Goal: Transaction & Acquisition: Book appointment/travel/reservation

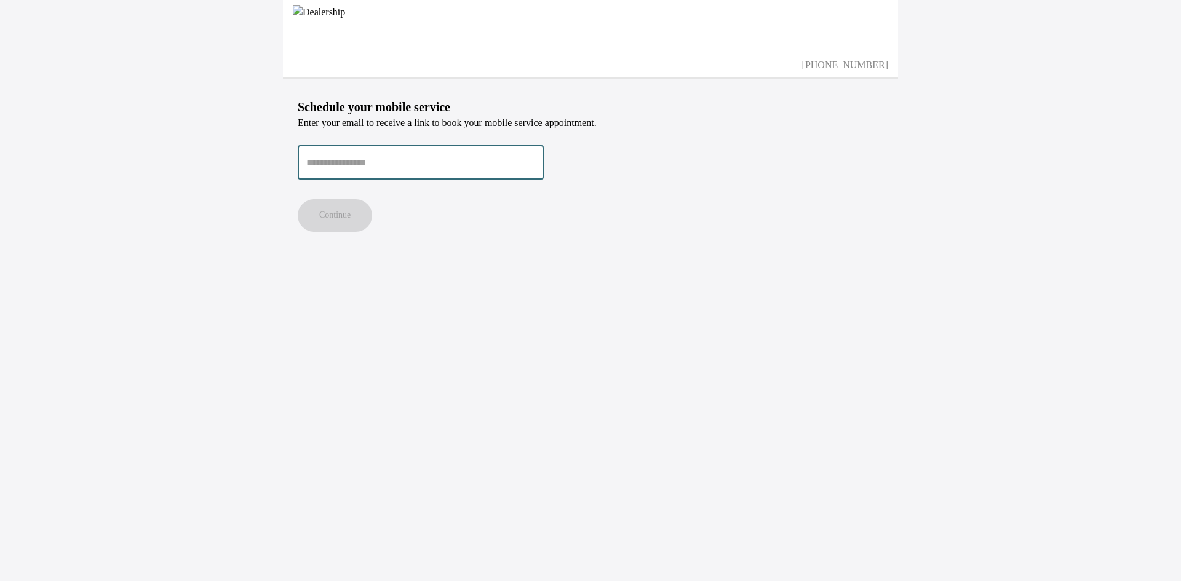
click at [419, 161] on input "email" at bounding box center [421, 162] width 246 height 34
type input "**********"
click at [298, 199] on button "Continue" at bounding box center [335, 215] width 74 height 33
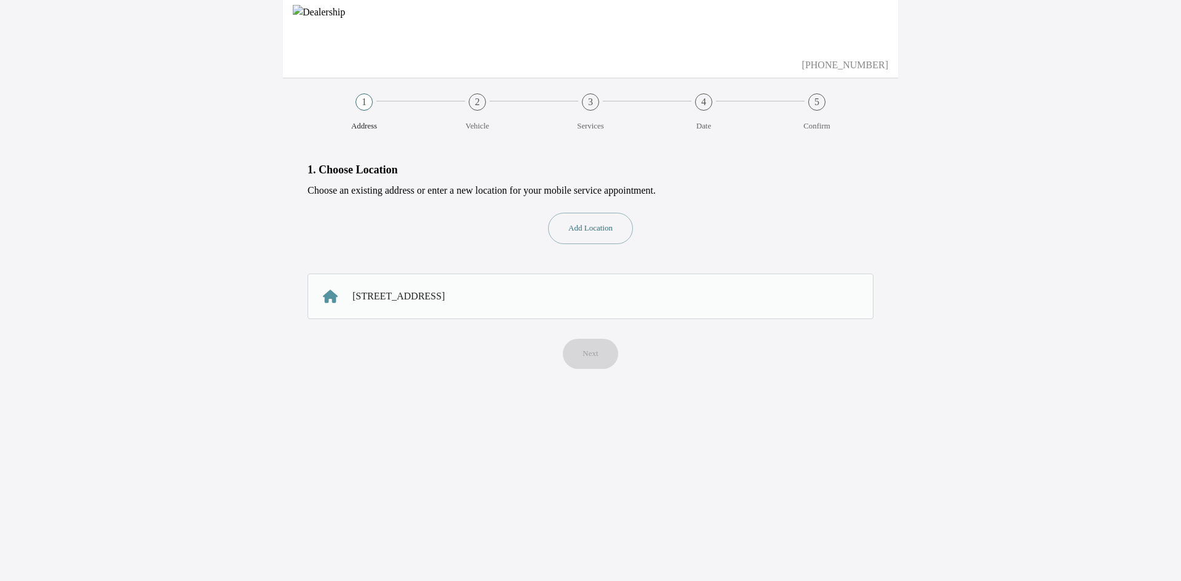
click at [445, 295] on div "[STREET_ADDRESS]" at bounding box center [399, 296] width 92 height 15
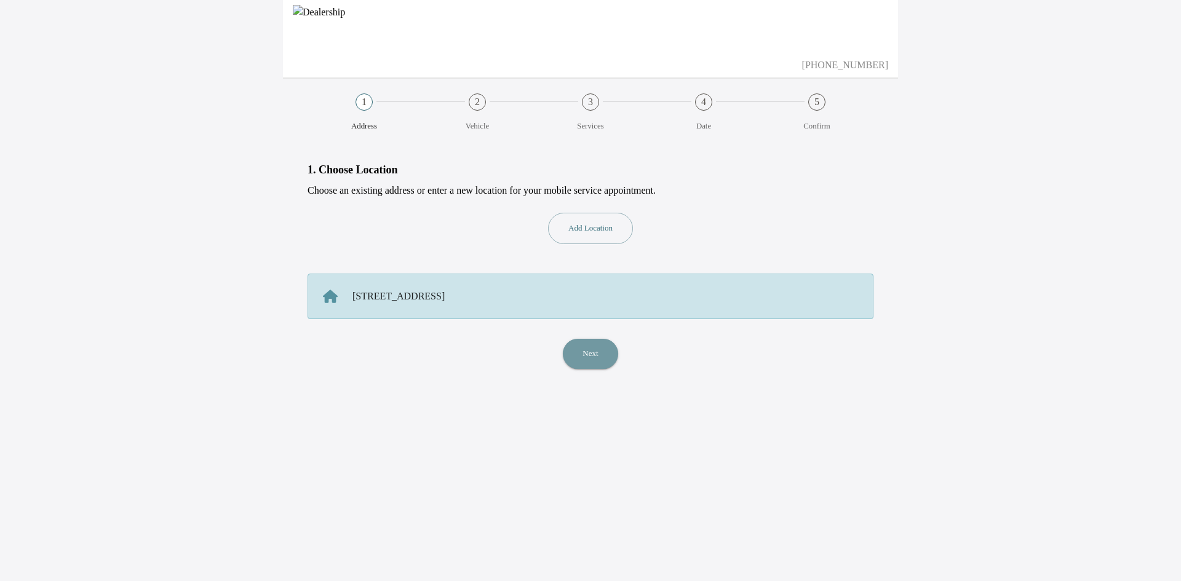
click at [599, 354] on button "Next" at bounding box center [590, 354] width 55 height 30
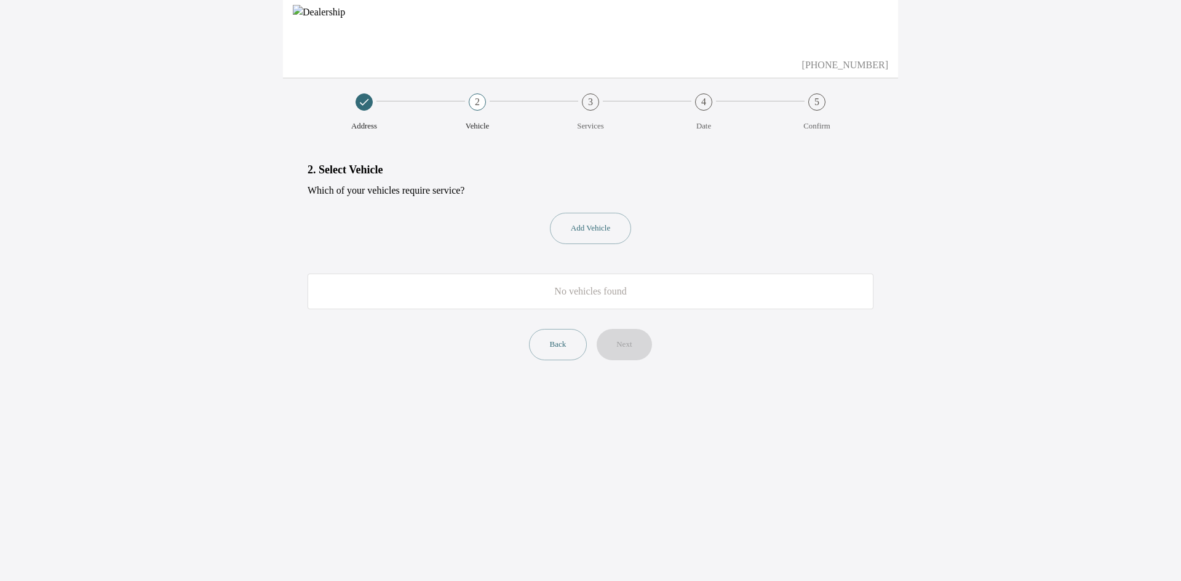
click at [597, 230] on button "Add Vehicle" at bounding box center [590, 228] width 81 height 31
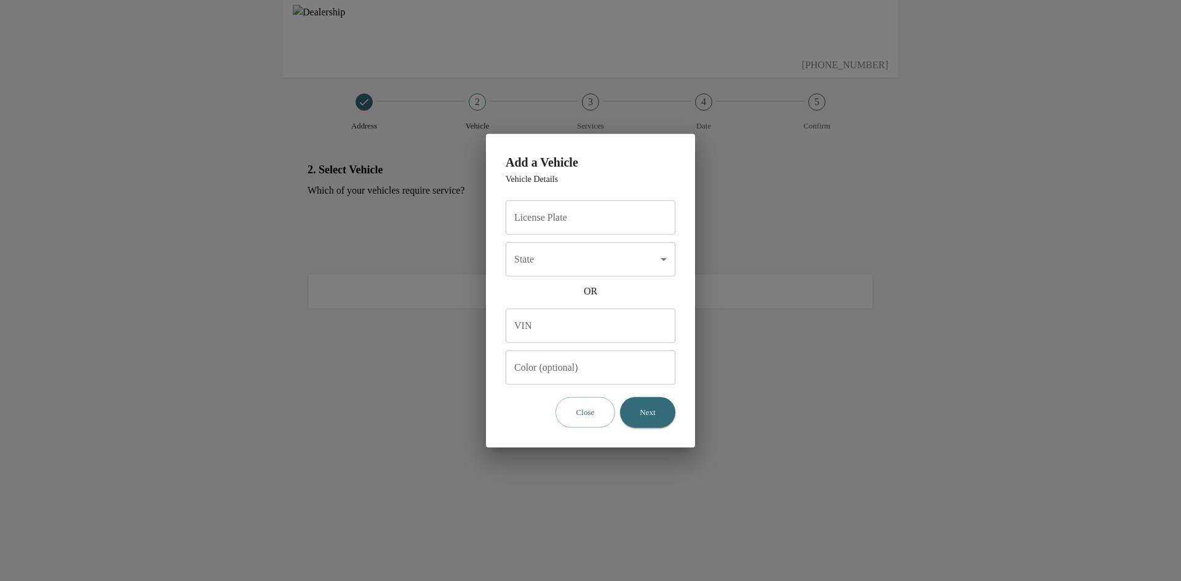
click at [567, 216] on input "License Plate" at bounding box center [591, 217] width 170 height 34
type input "*******"
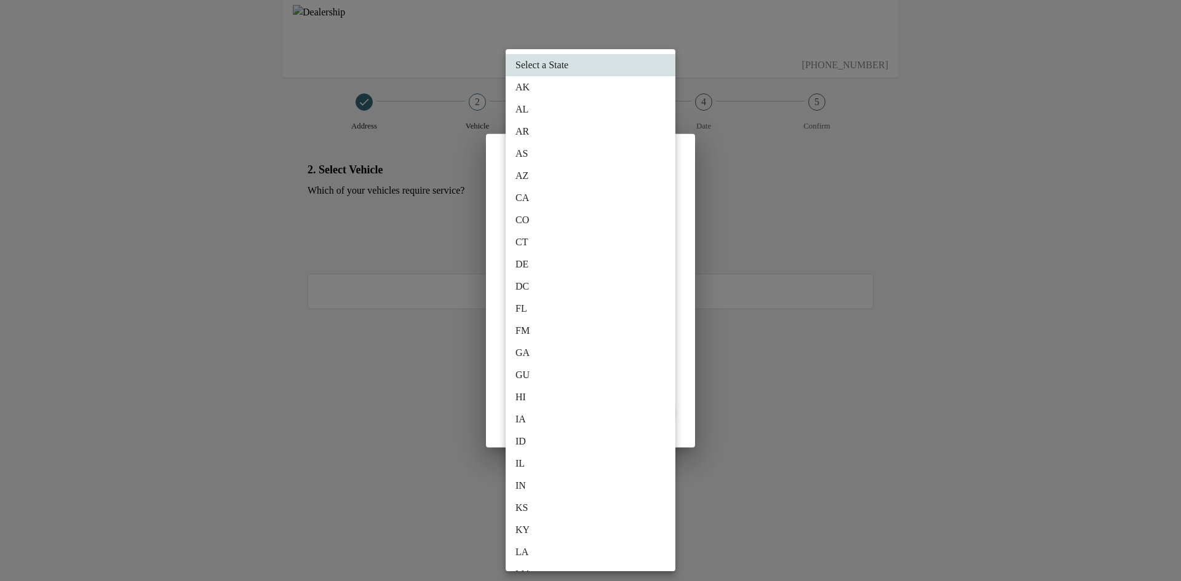
click at [607, 262] on body "[PHONE_NUMBER] Address 2 Vehicle 3 Services 4 Date 5 Confirm 2. Select Vehicle …" at bounding box center [590, 290] width 1181 height 581
click at [542, 193] on li "CA" at bounding box center [591, 198] width 170 height 22
type input "**"
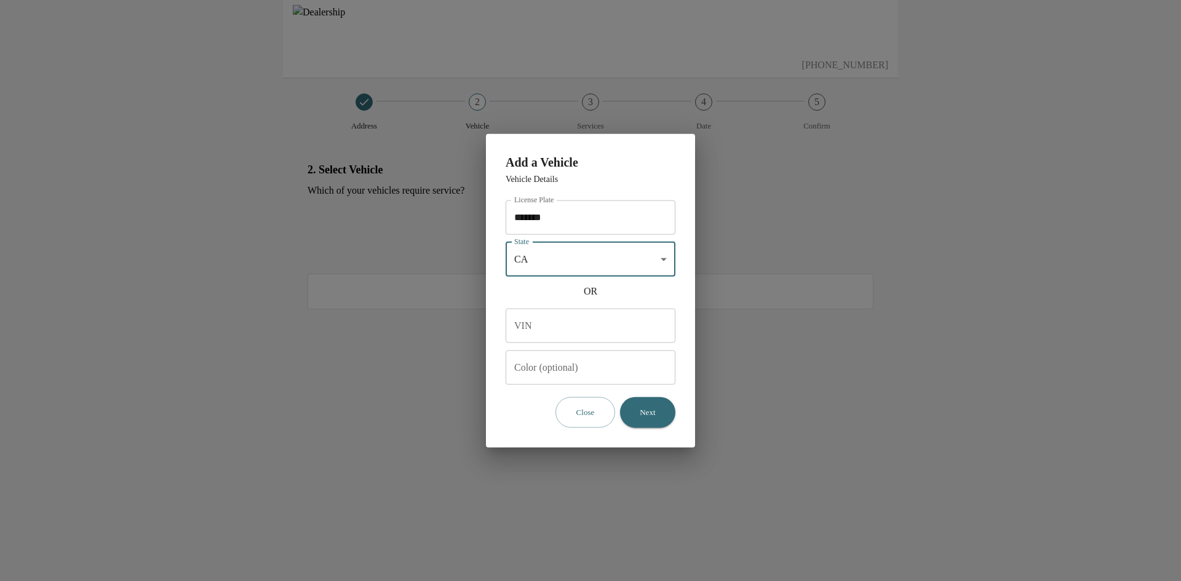
click at [657, 410] on button "Next" at bounding box center [647, 412] width 55 height 31
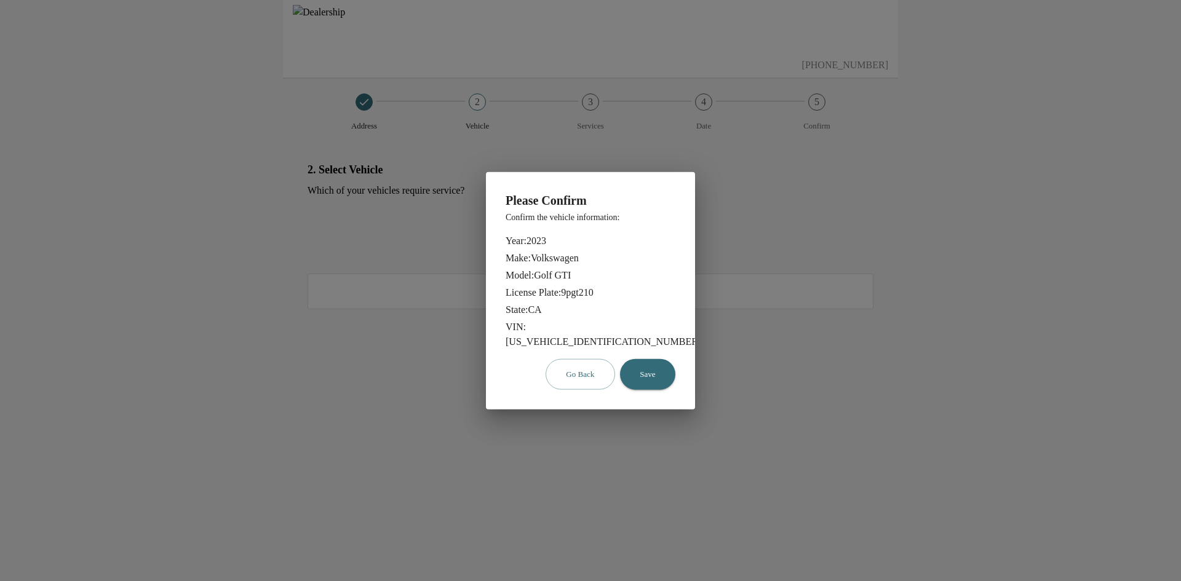
click at [655, 363] on button "Save" at bounding box center [647, 374] width 55 height 31
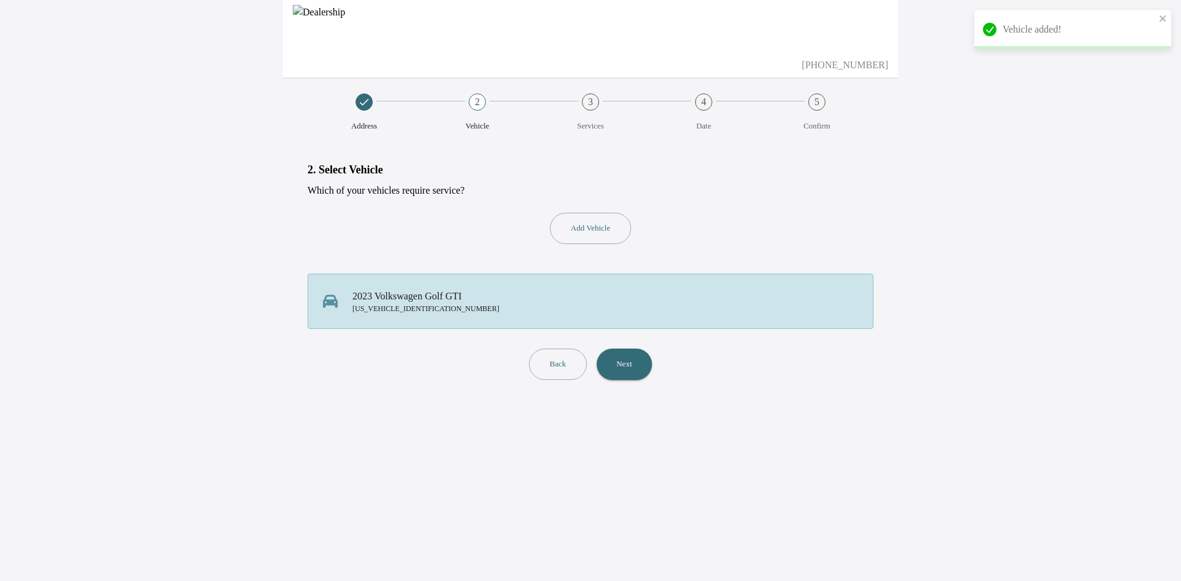
click at [638, 366] on button "Next" at bounding box center [624, 364] width 55 height 31
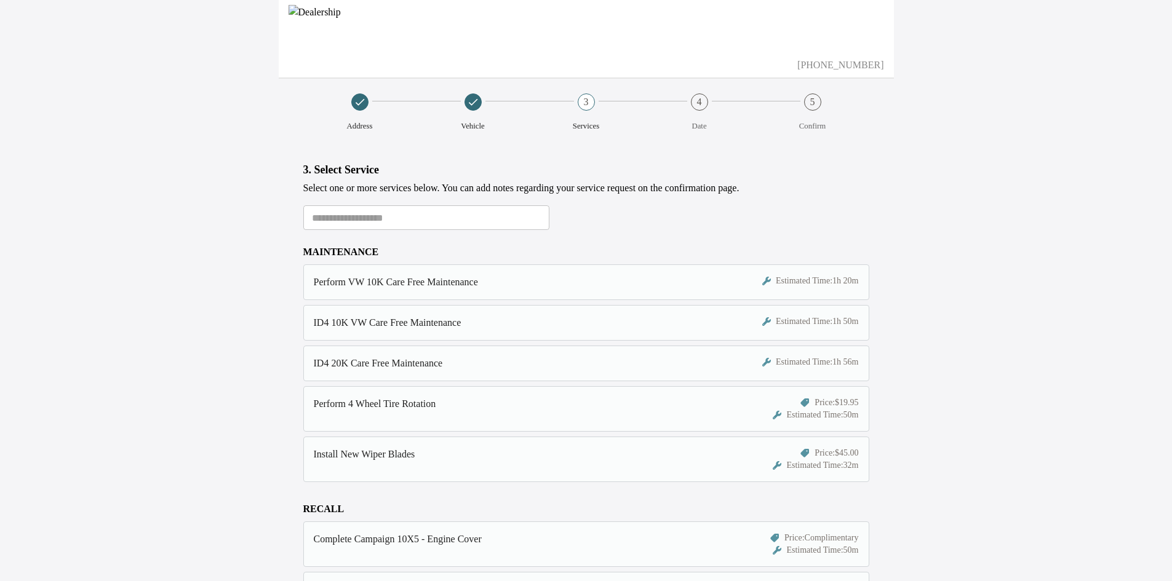
click at [478, 287] on div "Perform VW 10K Care Free Maintenance" at bounding box center [513, 282] width 399 height 15
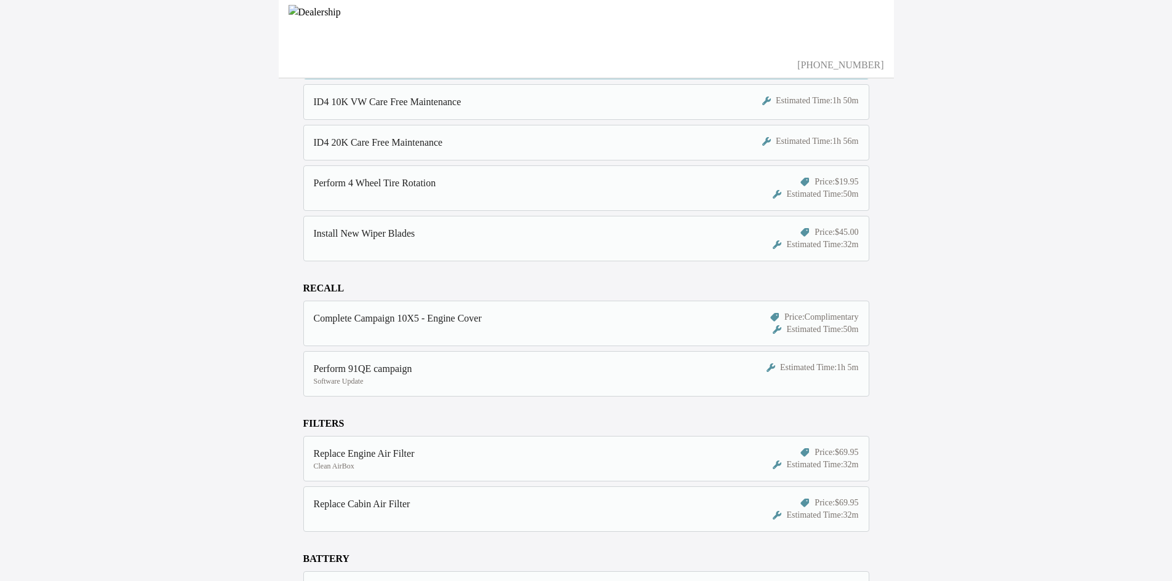
scroll to position [246, 0]
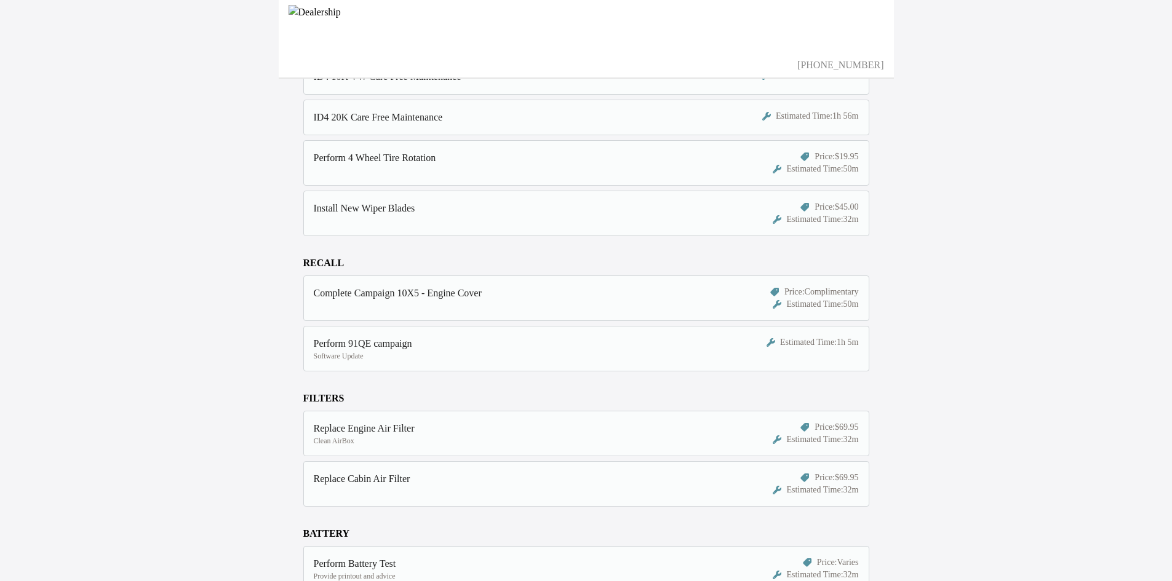
click at [468, 348] on div "Perform 91QE campaign" at bounding box center [513, 344] width 399 height 15
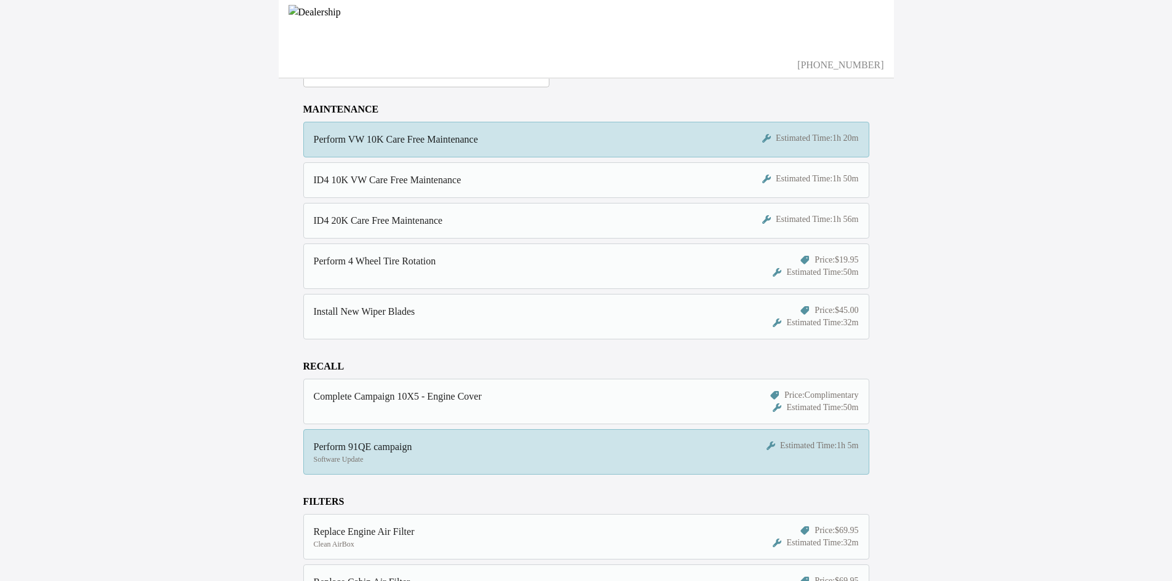
scroll to position [20, 0]
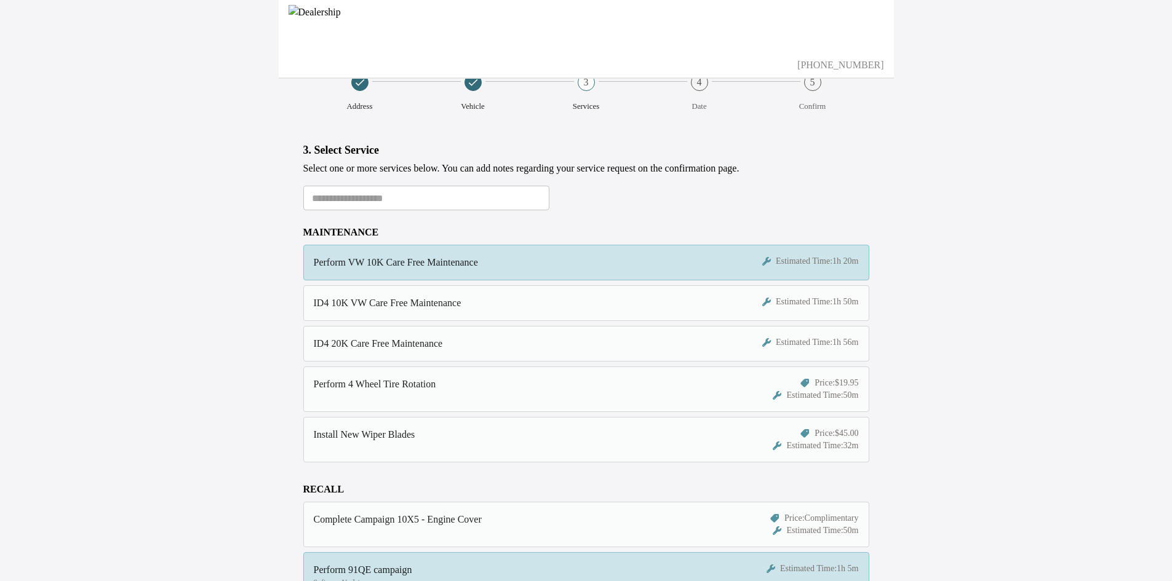
click at [546, 382] on div "Perform 4 Wheel Tire Rotation" at bounding box center [513, 384] width 399 height 15
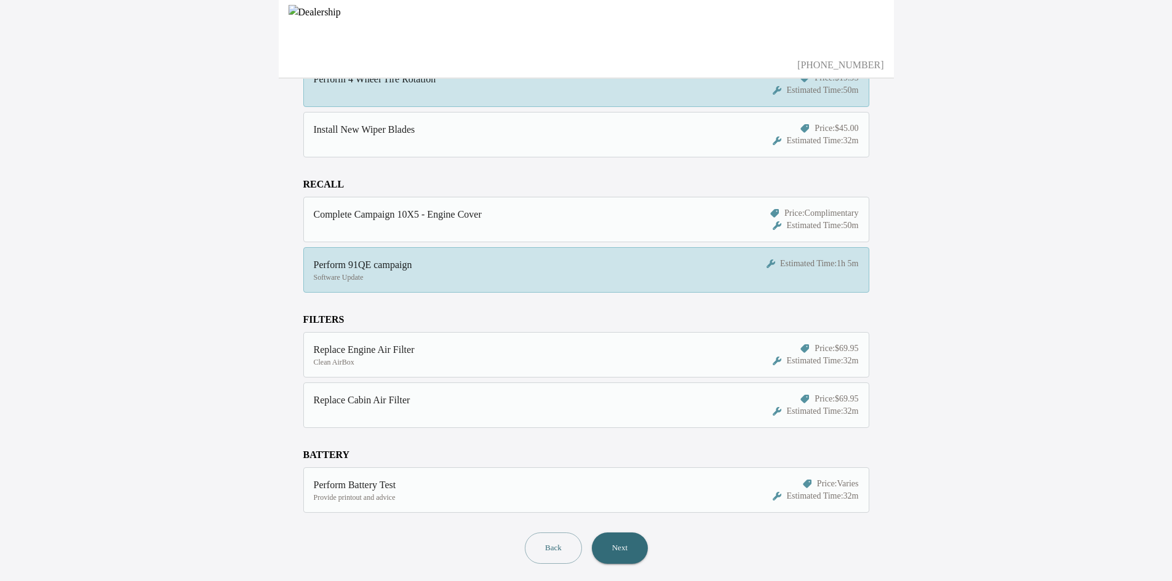
scroll to position [327, 0]
click at [631, 546] on button "Next" at bounding box center [619, 545] width 55 height 31
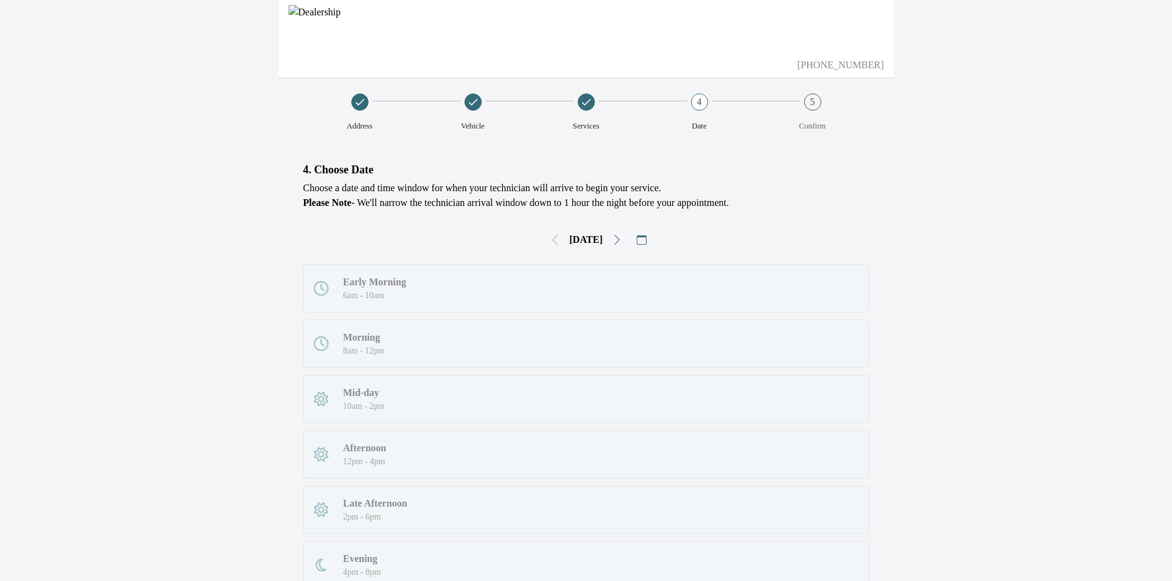
click at [465, 303] on div "Early Morning 6am - 10am Morning 8am - 12pm Mid-day 10am - 2pm Afternoon 12pm -…" at bounding box center [586, 455] width 566 height 380
click at [408, 342] on div "Early Morning 6am - 10am Morning 8am - 12pm Mid-day 10am - 2pm Afternoon 12pm -…" at bounding box center [586, 455] width 566 height 380
click at [443, 396] on div "Early Morning 6am - 10am Morning 8am - 12pm Mid-day 10am - 2pm Afternoon 12pm -…" at bounding box center [586, 455] width 566 height 380
click at [353, 404] on div "Early Morning 6am - 10am Morning 8am - 12pm Mid-day 10am - 2pm Afternoon 12pm -…" at bounding box center [586, 455] width 566 height 380
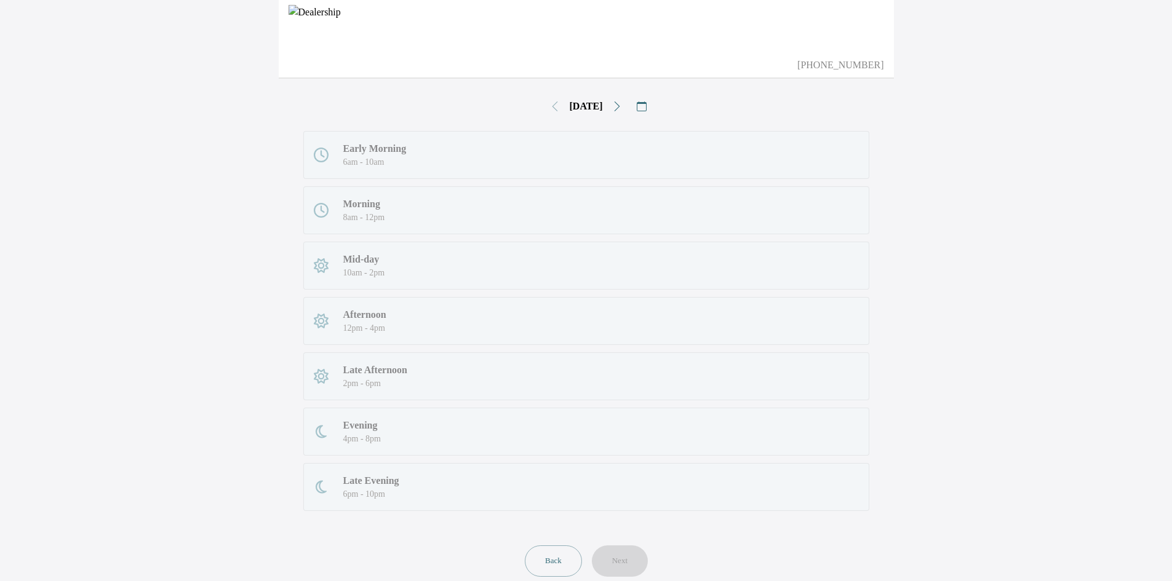
scroll to position [169, 0]
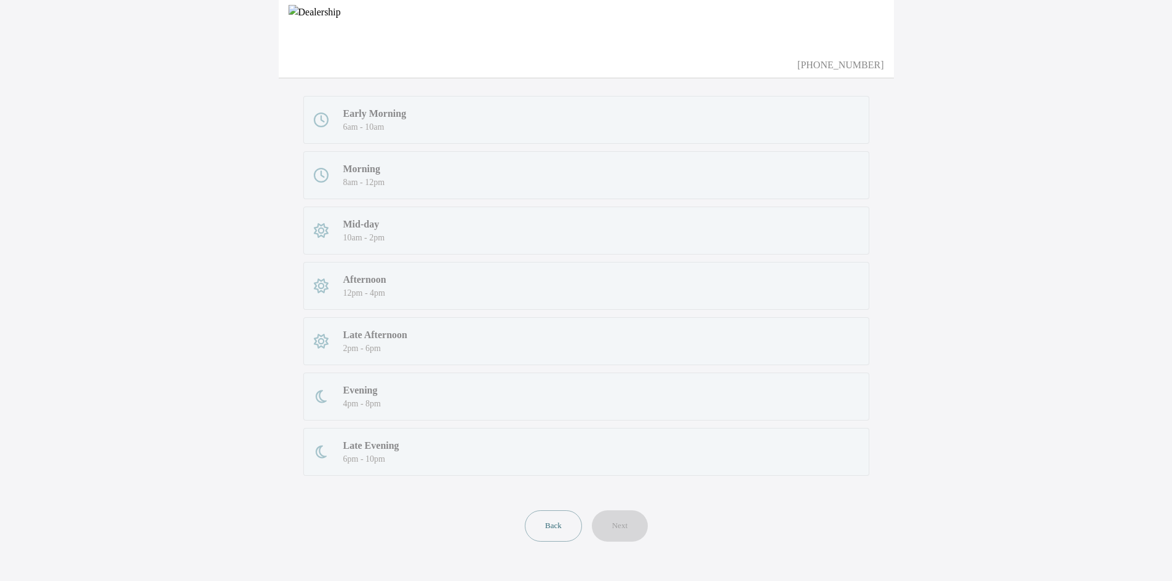
click at [421, 288] on div "Early Morning 6am - 10am Morning 8am - 12pm Mid-day 10am - 2pm Afternoon 12pm -…" at bounding box center [586, 286] width 566 height 380
drag, startPoint x: 362, startPoint y: 314, endPoint x: 378, endPoint y: 357, distance: 45.9
click at [362, 314] on div "Early Morning 6am - 10am Morning 8am - 12pm Mid-day 10am - 2pm Afternoon 12pm -…" at bounding box center [586, 286] width 566 height 380
click at [378, 357] on div "Early Morning 6am - 10am Morning 8am - 12pm Mid-day 10am - 2pm Afternoon 12pm -…" at bounding box center [586, 286] width 566 height 380
click at [369, 396] on div "Early Morning 6am - 10am Morning 8am - 12pm Mid-day 10am - 2pm Afternoon 12pm -…" at bounding box center [586, 286] width 566 height 380
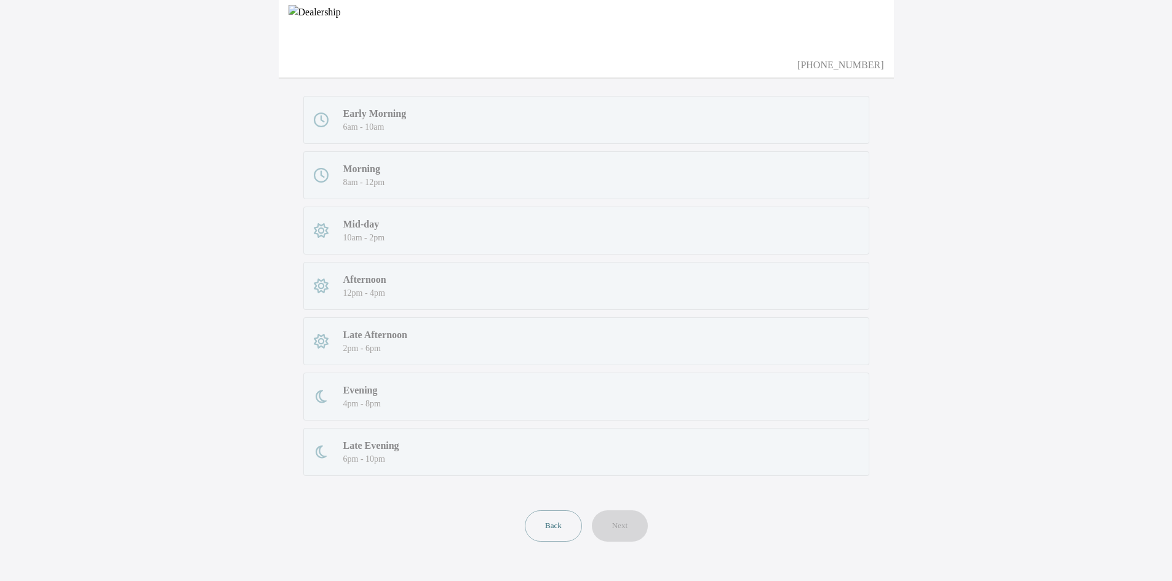
click at [366, 437] on div "Early Morning 6am - 10am Morning 8am - 12pm Mid-day 10am - 2pm Afternoon 12pm -…" at bounding box center [586, 286] width 566 height 380
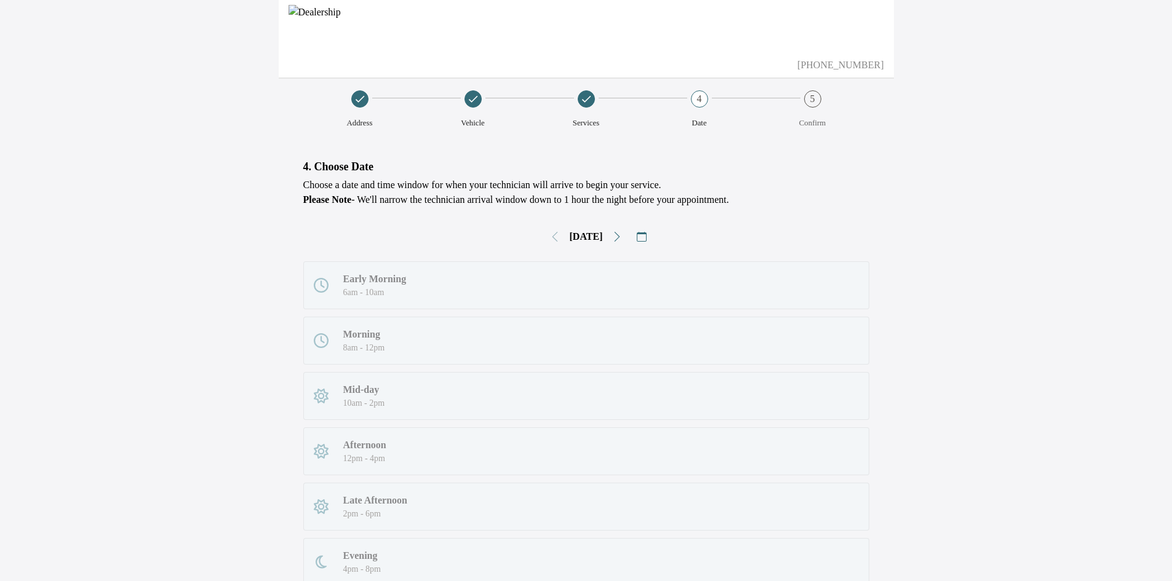
scroll to position [0, 0]
click at [541, 236] on div "[DATE]" at bounding box center [586, 240] width 566 height 20
click at [544, 238] on div "[DATE]" at bounding box center [586, 240] width 566 height 20
click at [622, 238] on icon "Go to next day" at bounding box center [617, 240] width 10 height 10
click at [620, 240] on icon "Go to next day" at bounding box center [618, 240] width 6 height 10
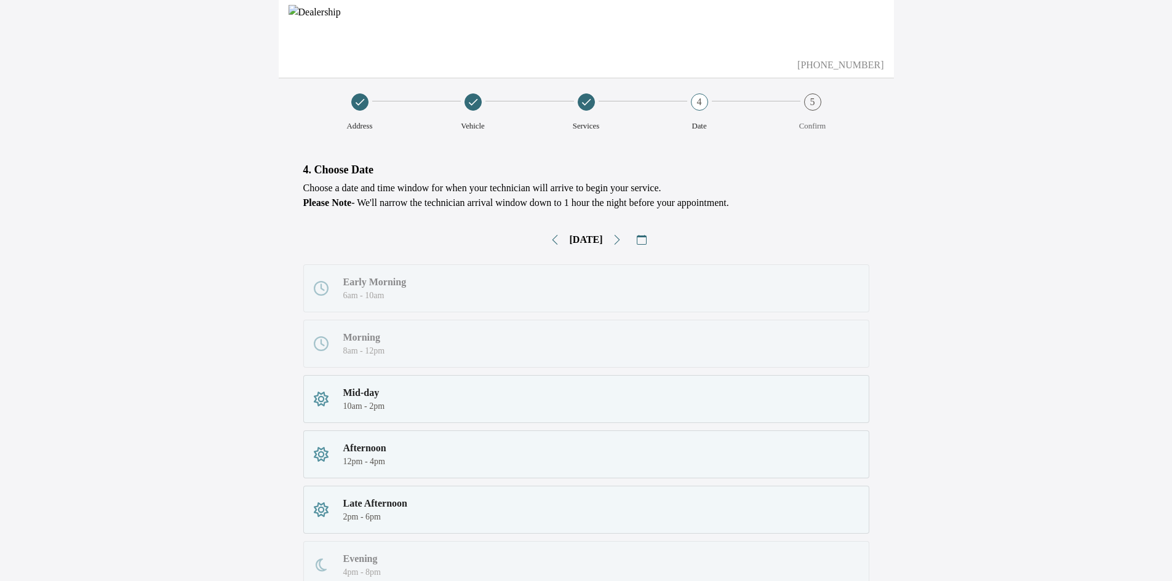
click at [556, 242] on button "Go to previous day" at bounding box center [555, 240] width 20 height 20
click at [620, 237] on icon "Go to next day" at bounding box center [618, 240] width 6 height 10
click at [417, 399] on div "Mid-day 10am - 2pm" at bounding box center [586, 399] width 545 height 27
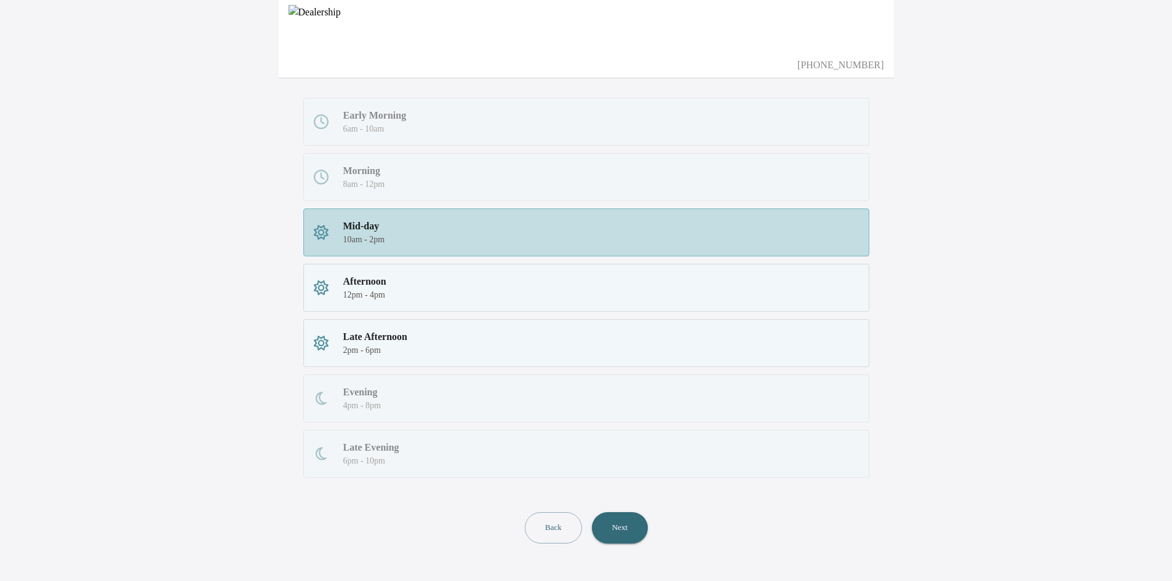
scroll to position [169, 0]
click at [628, 529] on button "Next" at bounding box center [619, 526] width 55 height 31
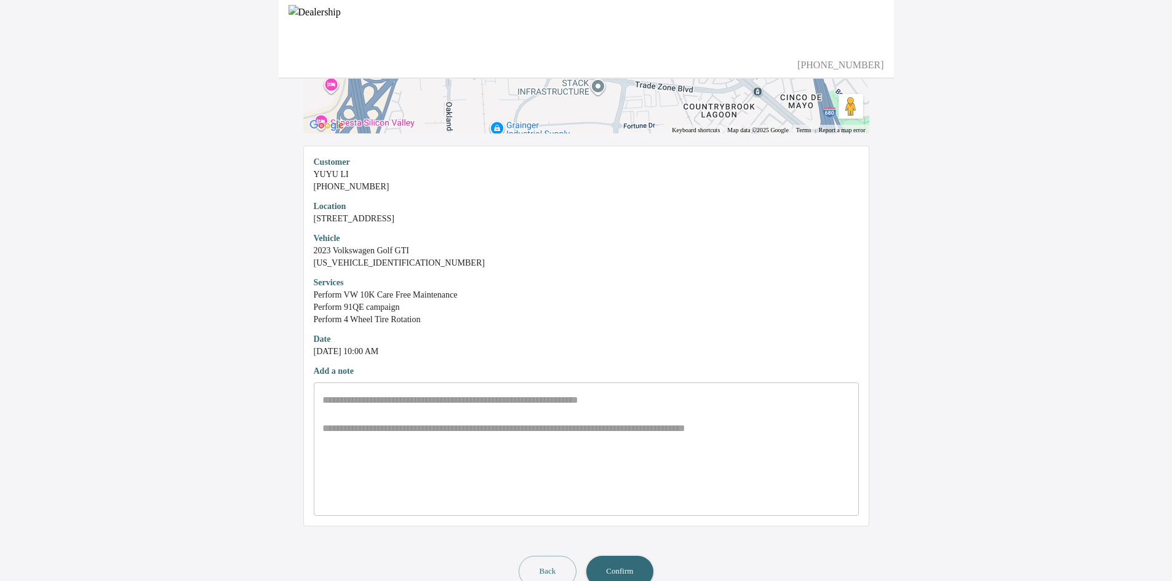
scroll to position [223, 0]
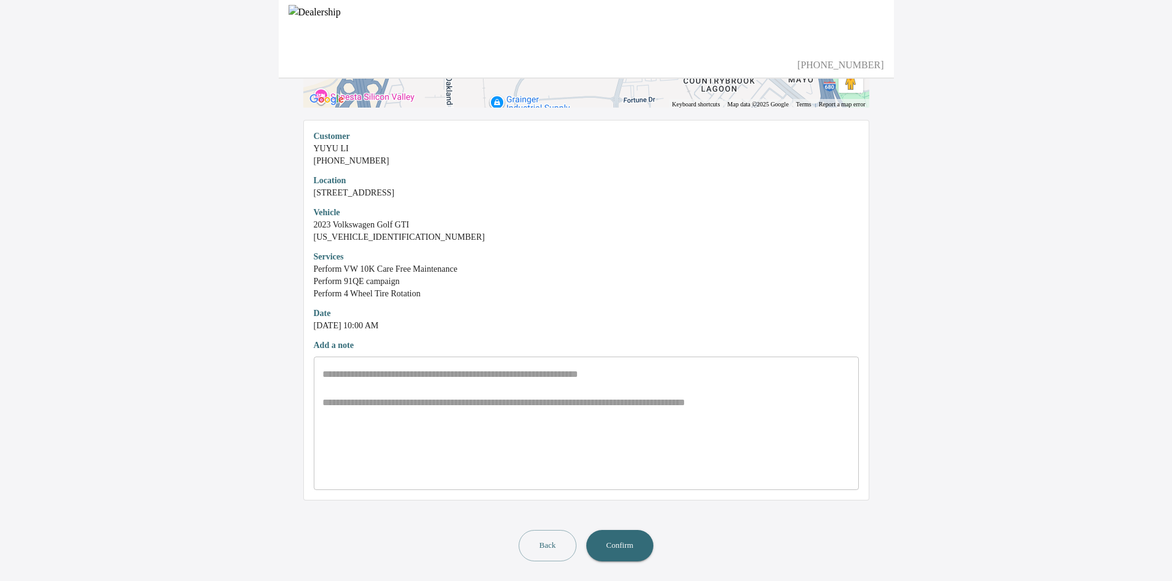
click at [638, 547] on button "Confirm" at bounding box center [619, 545] width 67 height 31
